Goal: Complete application form

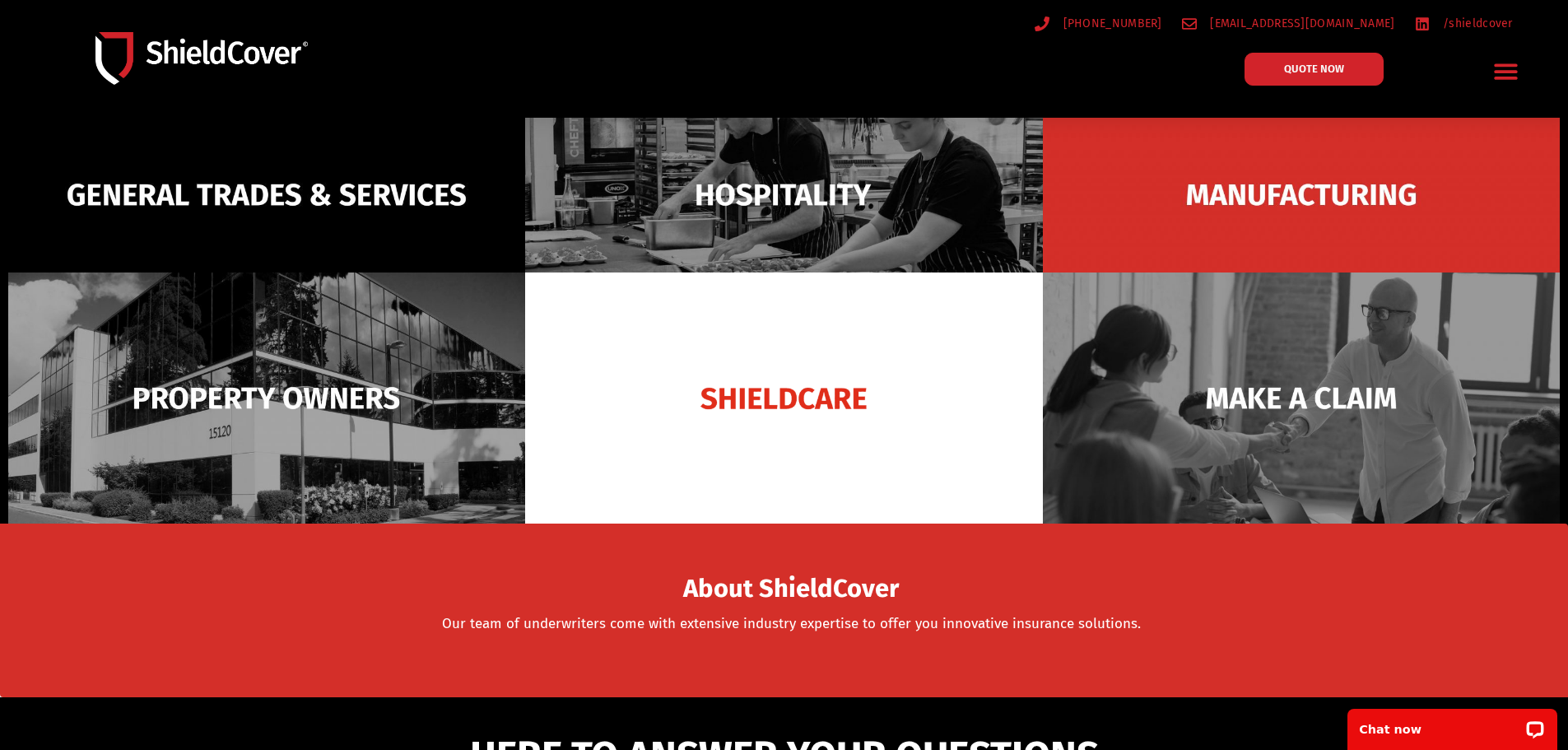
scroll to position [247, 0]
click at [1304, 76] on link "QUOTE NOW" at bounding box center [1314, 69] width 153 height 36
